Goal: Obtain resource: Download file/media

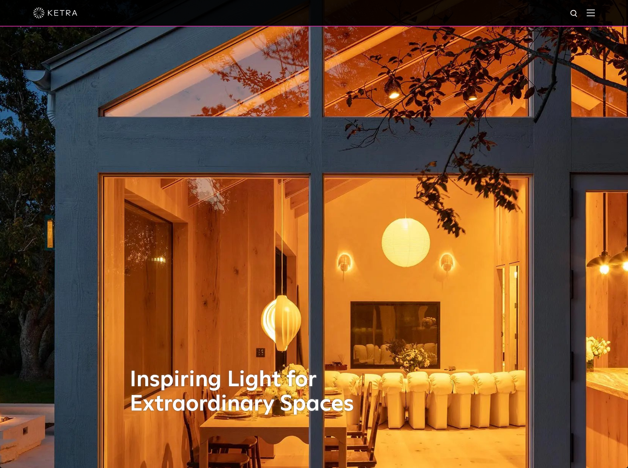
click at [594, 12] on img at bounding box center [590, 12] width 8 height 7
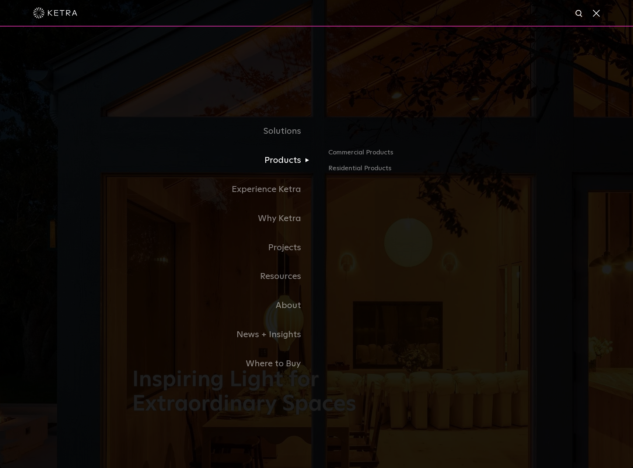
click at [281, 157] on link "Products" at bounding box center [224, 160] width 184 height 29
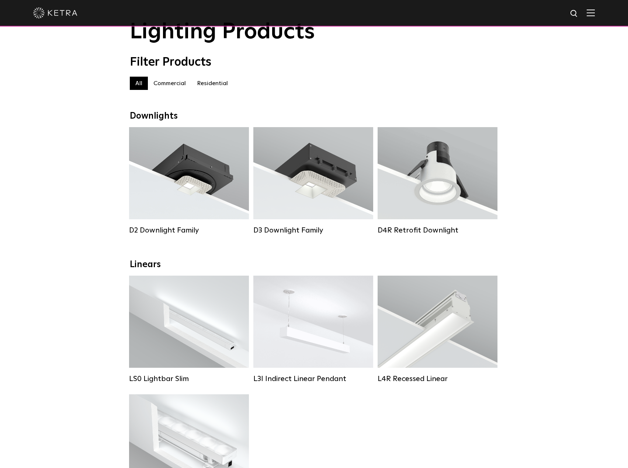
scroll to position [37, 0]
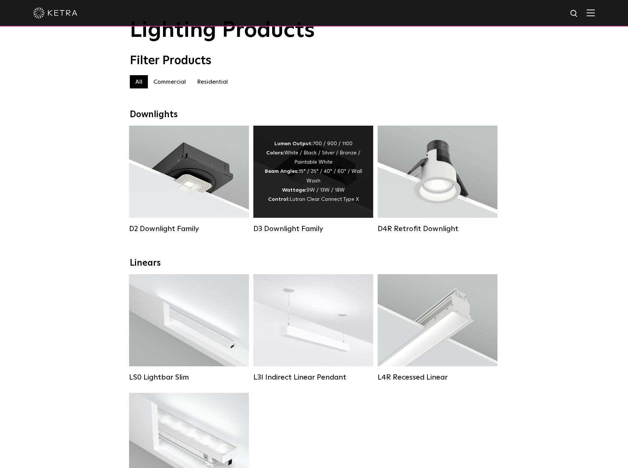
click at [338, 191] on div "Lumen Output: 700 / 900 / 1100 Colors: White / Black / Silver / Bronze / Painta…" at bounding box center [313, 171] width 98 height 65
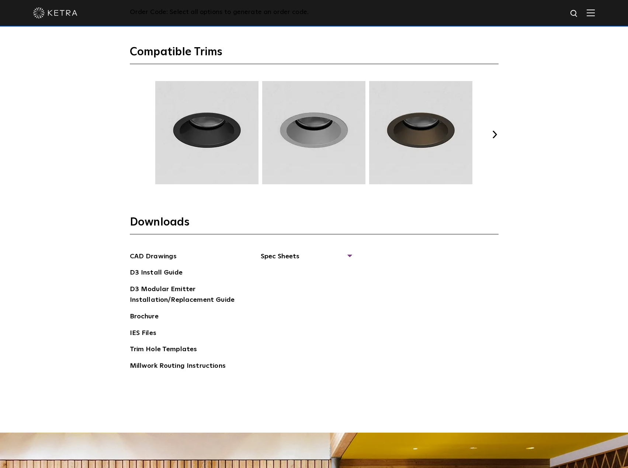
scroll to position [1142, 0]
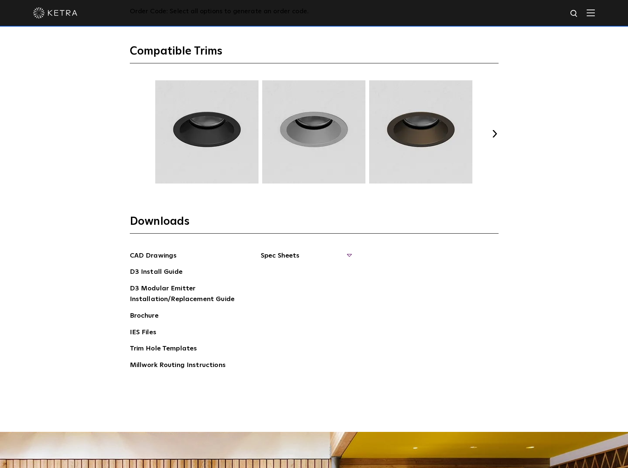
click at [290, 254] on span "Spec Sheets" at bounding box center [306, 259] width 90 height 16
click at [296, 300] on link "D3 Fixed Round" at bounding box center [291, 303] width 42 height 8
